Goal: Information Seeking & Learning: Compare options

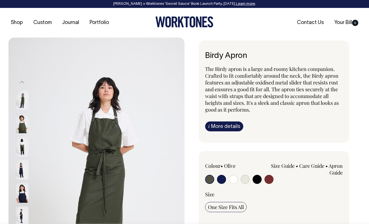
click at [243, 179] on input "radio" at bounding box center [245, 179] width 9 height 9
radio input "true"
select select "Natural"
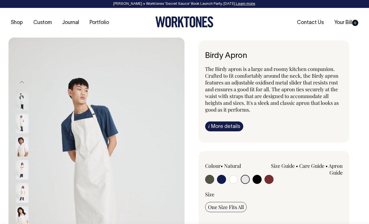
click at [22, 172] on img at bounding box center [22, 170] width 13 height 20
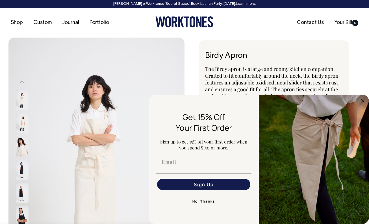
click at [202, 202] on button "No, Thanks" at bounding box center [204, 201] width 96 height 11
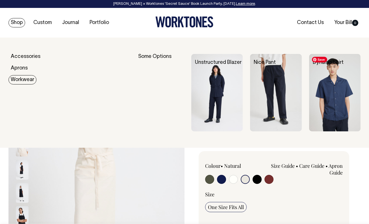
click at [337, 100] on img at bounding box center [334, 92] width 51 height 77
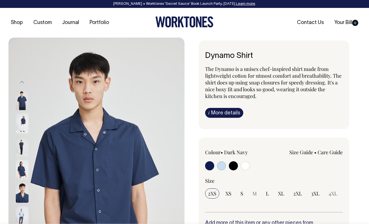
click at [244, 167] on input "radio" at bounding box center [245, 165] width 9 height 9
radio input "true"
select select "Off-White"
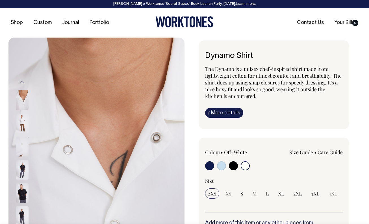
click at [245, 168] on input "radio" at bounding box center [245, 165] width 9 height 9
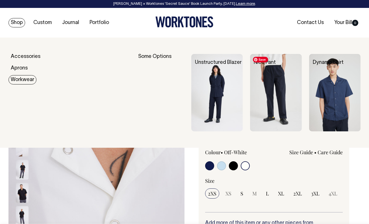
click at [287, 92] on img at bounding box center [275, 92] width 51 height 77
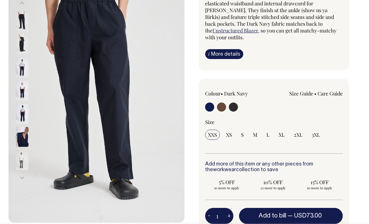
scroll to position [79, 0]
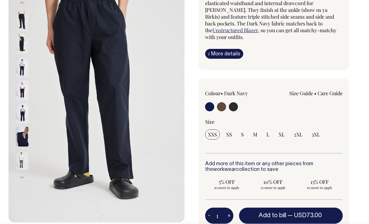
click at [233, 102] on input "radio" at bounding box center [233, 106] width 9 height 9
radio input "true"
select select "Charcoal"
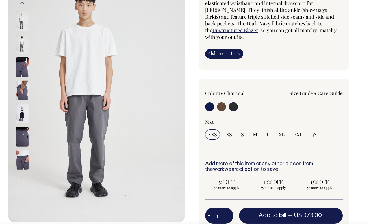
click at [224, 102] on input "radio" at bounding box center [221, 106] width 9 height 9
radio input "true"
radio input "false"
radio input "true"
select select "Chocolate"
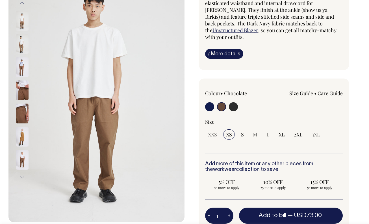
click at [212, 102] on input "radio" at bounding box center [209, 106] width 9 height 9
radio input "true"
select select "Dark Navy"
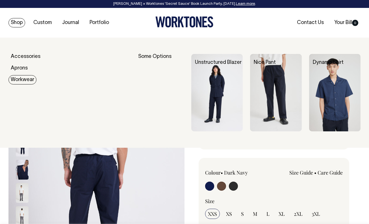
click at [19, 80] on link "Workwear" at bounding box center [22, 79] width 28 height 9
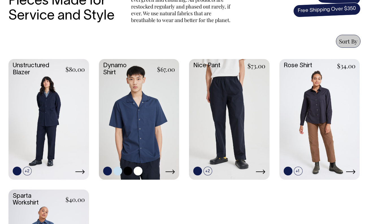
scroll to position [222, 0]
click at [48, 128] on link at bounding box center [48, 119] width 81 height 120
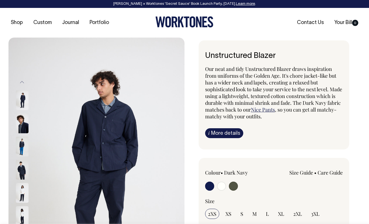
click at [221, 187] on input "radio" at bounding box center [221, 186] width 9 height 9
radio input "true"
radio input "false"
radio input "true"
select select "Off-White"
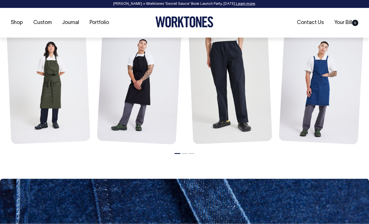
scroll to position [682, 0]
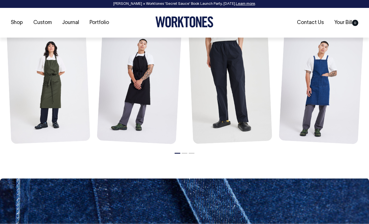
click at [184, 153] on button "2" at bounding box center [185, 153] width 6 height 1
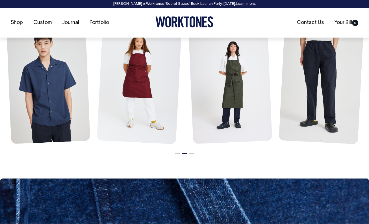
click at [191, 153] on li "3" at bounding box center [192, 151] width 6 height 7
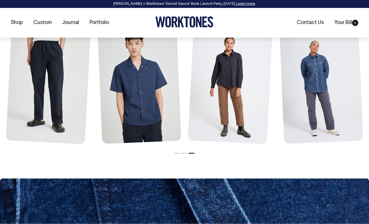
click at [177, 152] on li "1" at bounding box center [178, 151] width 6 height 7
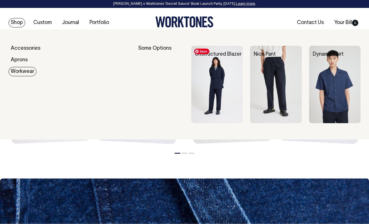
click at [214, 77] on img at bounding box center [216, 84] width 51 height 77
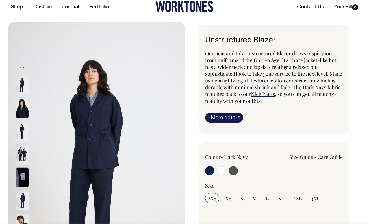
scroll to position [16, 0]
click at [222, 169] on input "radio" at bounding box center [221, 170] width 9 height 9
radio input "true"
radio input "false"
radio input "true"
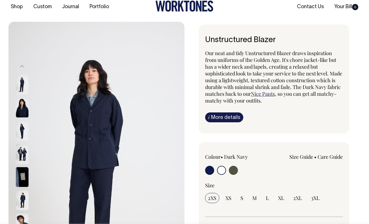
select select "Off-White"
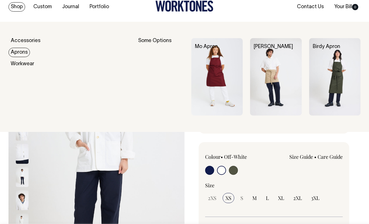
click at [22, 53] on link "Aprons" at bounding box center [18, 52] width 21 height 9
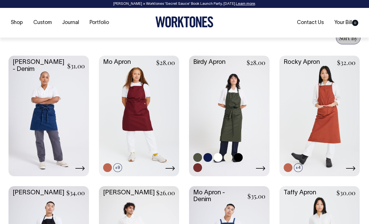
scroll to position [226, 0]
click at [233, 131] on link at bounding box center [229, 115] width 81 height 120
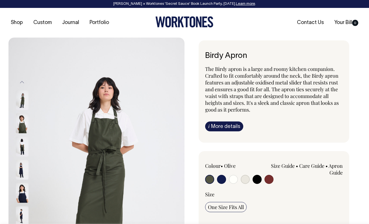
click at [244, 180] on input "radio" at bounding box center [245, 179] width 9 height 9
radio input "true"
select select "Natural"
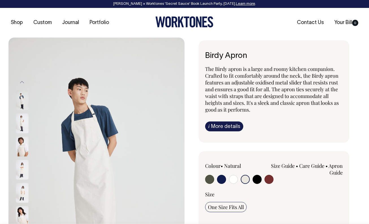
click at [24, 170] on img at bounding box center [22, 170] width 13 height 20
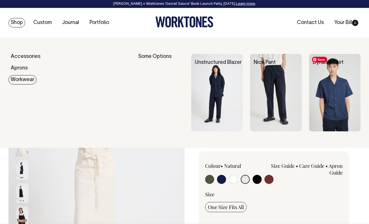
click at [335, 114] on img at bounding box center [334, 92] width 51 height 77
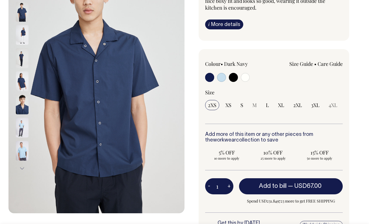
scroll to position [89, 0]
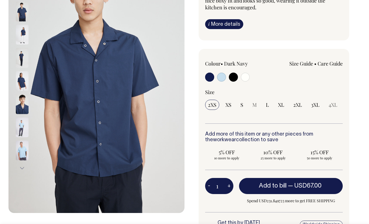
click at [23, 168] on button "Next" at bounding box center [22, 168] width 8 height 13
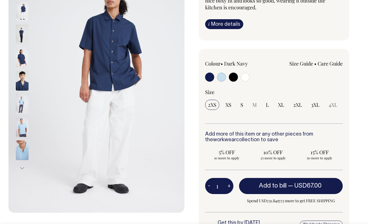
click at [23, 168] on button "Next" at bounding box center [22, 168] width 8 height 13
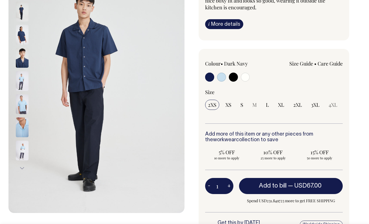
click at [23, 168] on button "Next" at bounding box center [22, 168] width 8 height 13
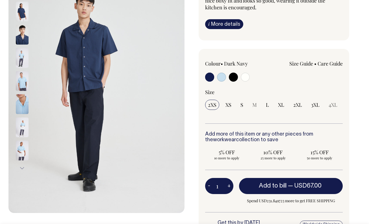
click at [23, 168] on button "Next" at bounding box center [22, 168] width 8 height 13
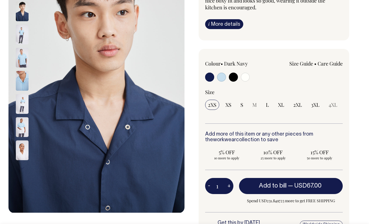
click at [23, 168] on button "Next" at bounding box center [22, 168] width 8 height 13
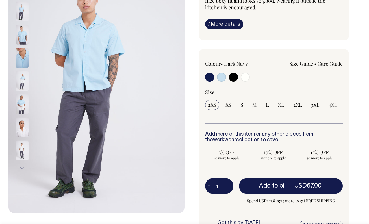
click at [21, 129] on img at bounding box center [22, 127] width 13 height 20
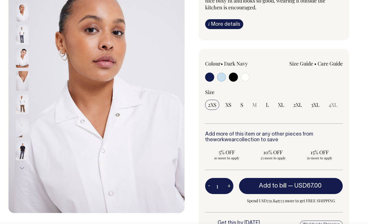
click at [244, 75] on input "radio" at bounding box center [245, 77] width 9 height 9
radio input "true"
select select "Off-White"
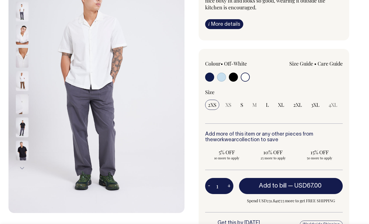
click at [21, 34] on img at bounding box center [22, 35] width 13 height 20
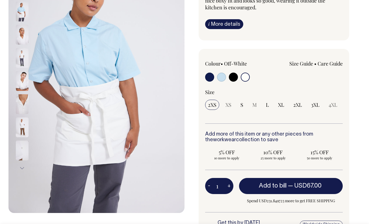
click at [23, 32] on img at bounding box center [22, 35] width 13 height 20
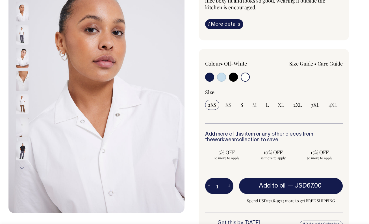
drag, startPoint x: 179, startPoint y: 44, endPoint x: 106, endPoint y: 42, distance: 73.0
click at [107, 44] on img at bounding box center [96, 81] width 176 height 264
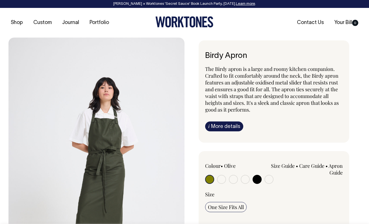
radio input "true"
select select "Natural"
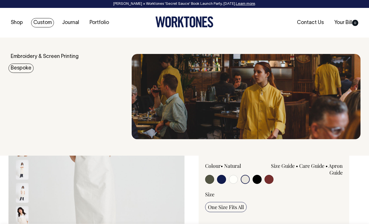
click at [26, 67] on link "Bespoke" at bounding box center [20, 68] width 25 height 9
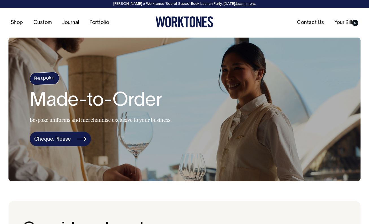
click at [58, 140] on link "Cheque, Please" at bounding box center [60, 139] width 61 height 15
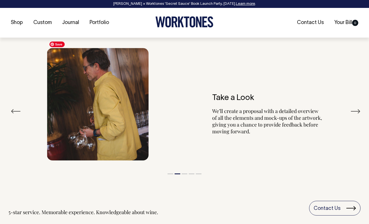
scroll to position [987, 0]
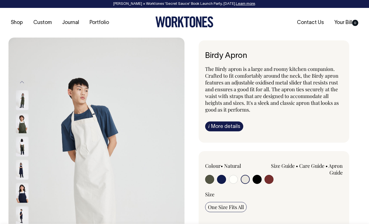
select select "Natural"
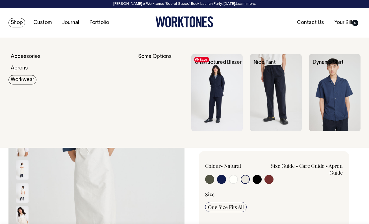
click at [213, 88] on img at bounding box center [216, 92] width 51 height 77
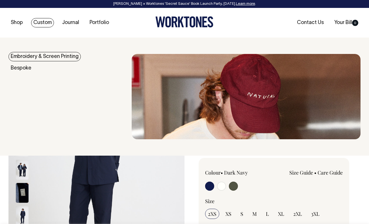
click at [43, 23] on link "Custom" at bounding box center [42, 22] width 23 height 9
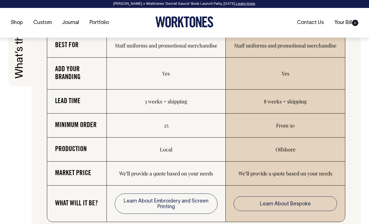
scroll to position [899, 0]
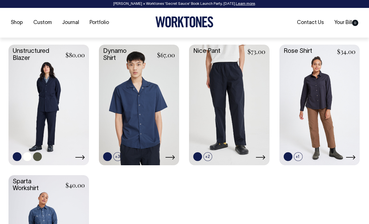
scroll to position [237, 0]
click at [53, 126] on link at bounding box center [48, 104] width 81 height 120
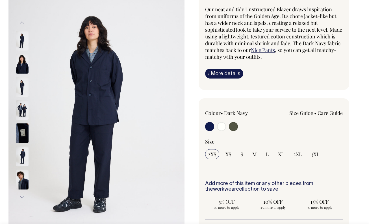
scroll to position [60, 0]
click at [222, 125] on input "radio" at bounding box center [221, 126] width 9 height 9
radio input "true"
radio input "false"
radio input "true"
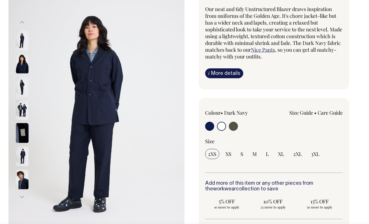
select select "Off-White"
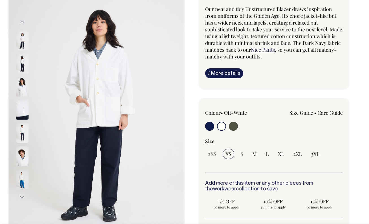
click at [24, 179] on img at bounding box center [22, 179] width 13 height 20
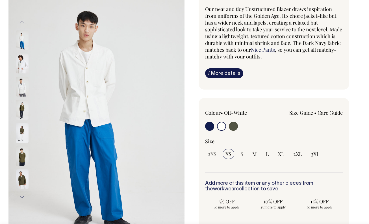
click at [222, 124] on input "radio" at bounding box center [221, 126] width 9 height 9
click at [22, 64] on img at bounding box center [22, 63] width 13 height 20
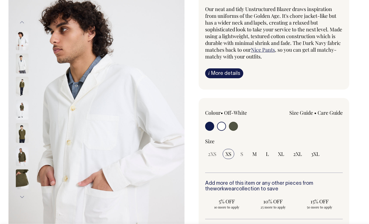
click at [23, 22] on button "Previous" at bounding box center [22, 22] width 8 height 13
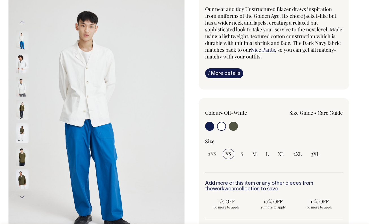
click at [23, 22] on button "Previous" at bounding box center [22, 22] width 8 height 13
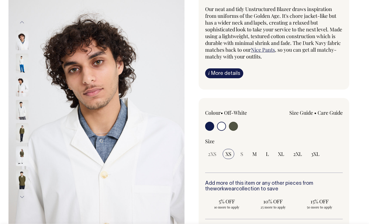
click at [23, 22] on button "Previous" at bounding box center [22, 22] width 8 height 13
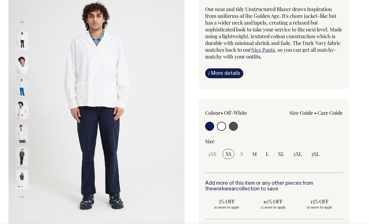
click at [23, 22] on button "Previous" at bounding box center [22, 22] width 8 height 13
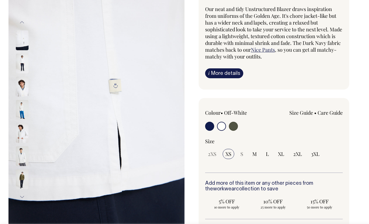
click at [23, 22] on button "Previous" at bounding box center [22, 22] width 8 height 13
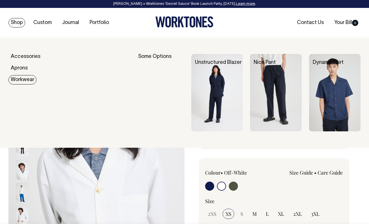
click at [20, 78] on link "Workwear" at bounding box center [22, 79] width 28 height 9
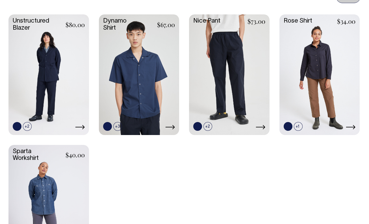
scroll to position [267, 0]
click at [301, 127] on link at bounding box center [298, 126] width 9 height 9
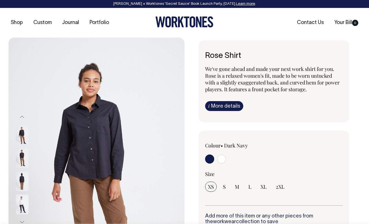
radio input "true"
select select "Off-White"
